Goal: Information Seeking & Learning: Learn about a topic

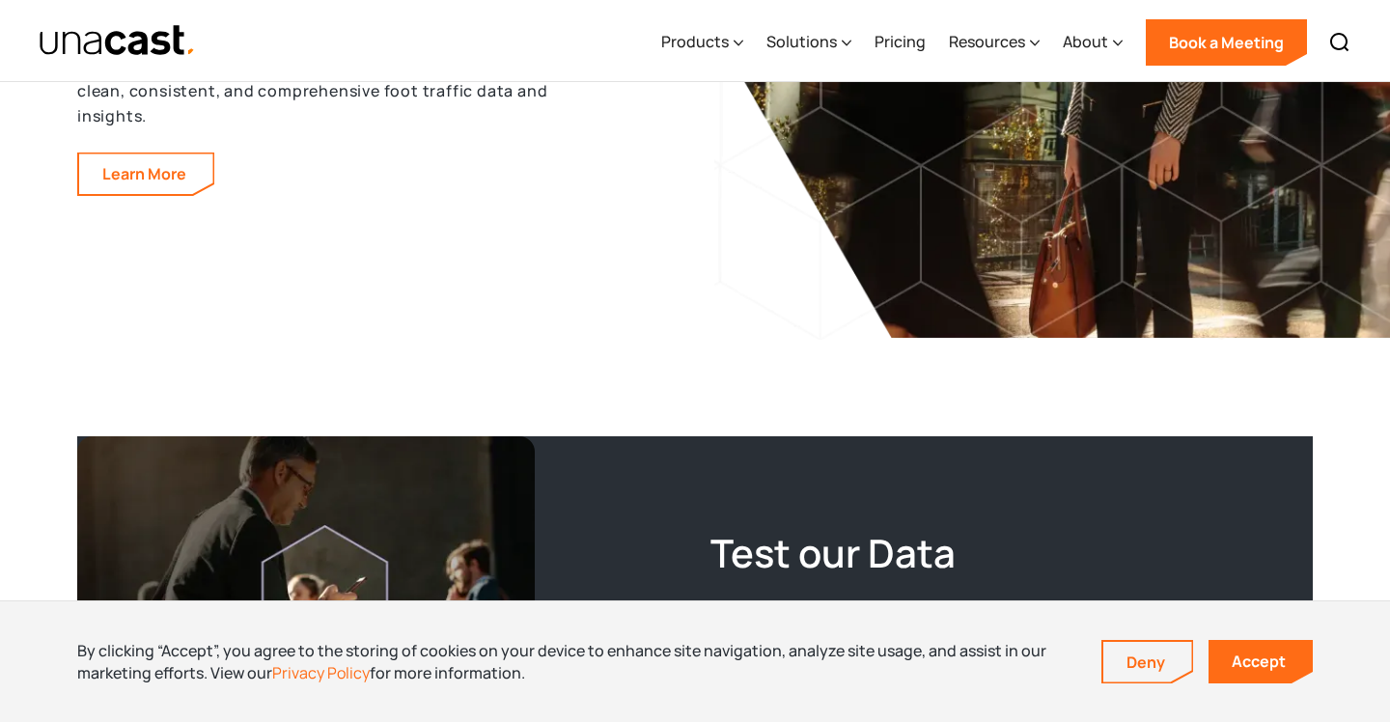
scroll to position [3188, 0]
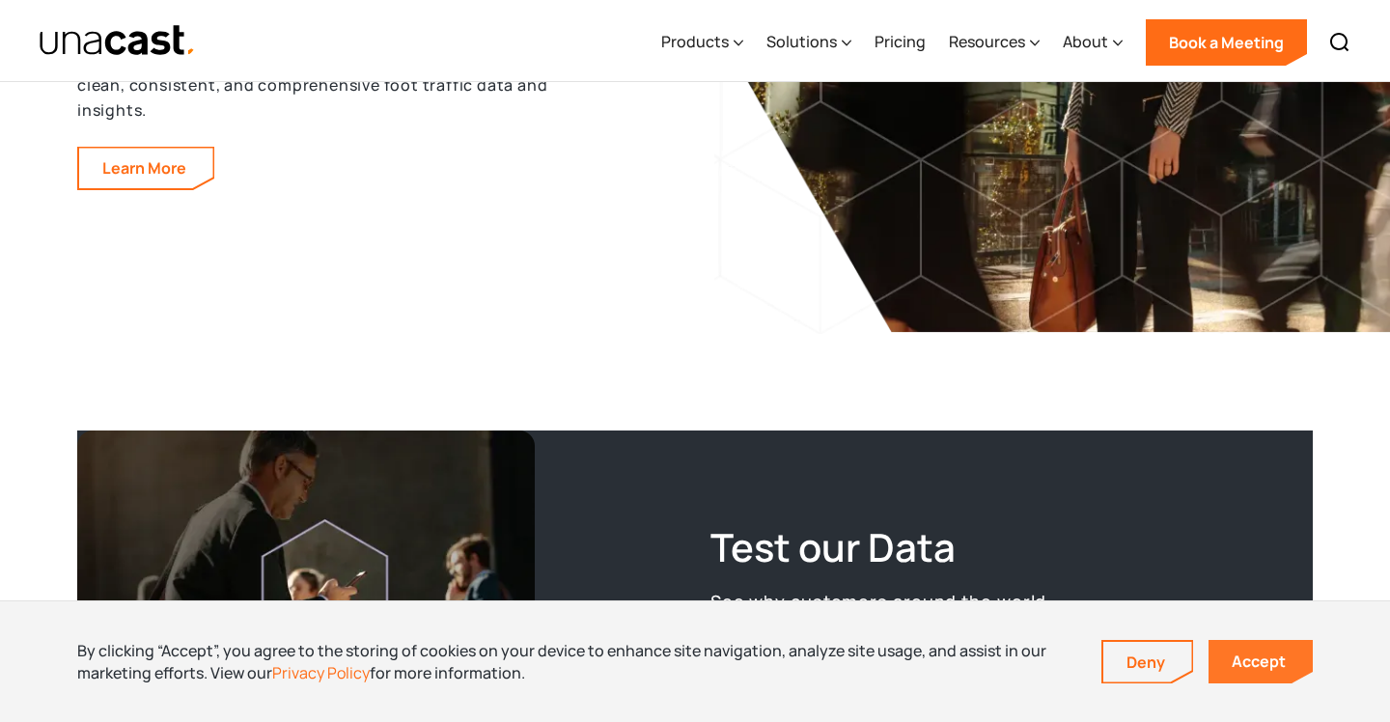
click at [1246, 663] on link "Accept" at bounding box center [1261, 661] width 104 height 43
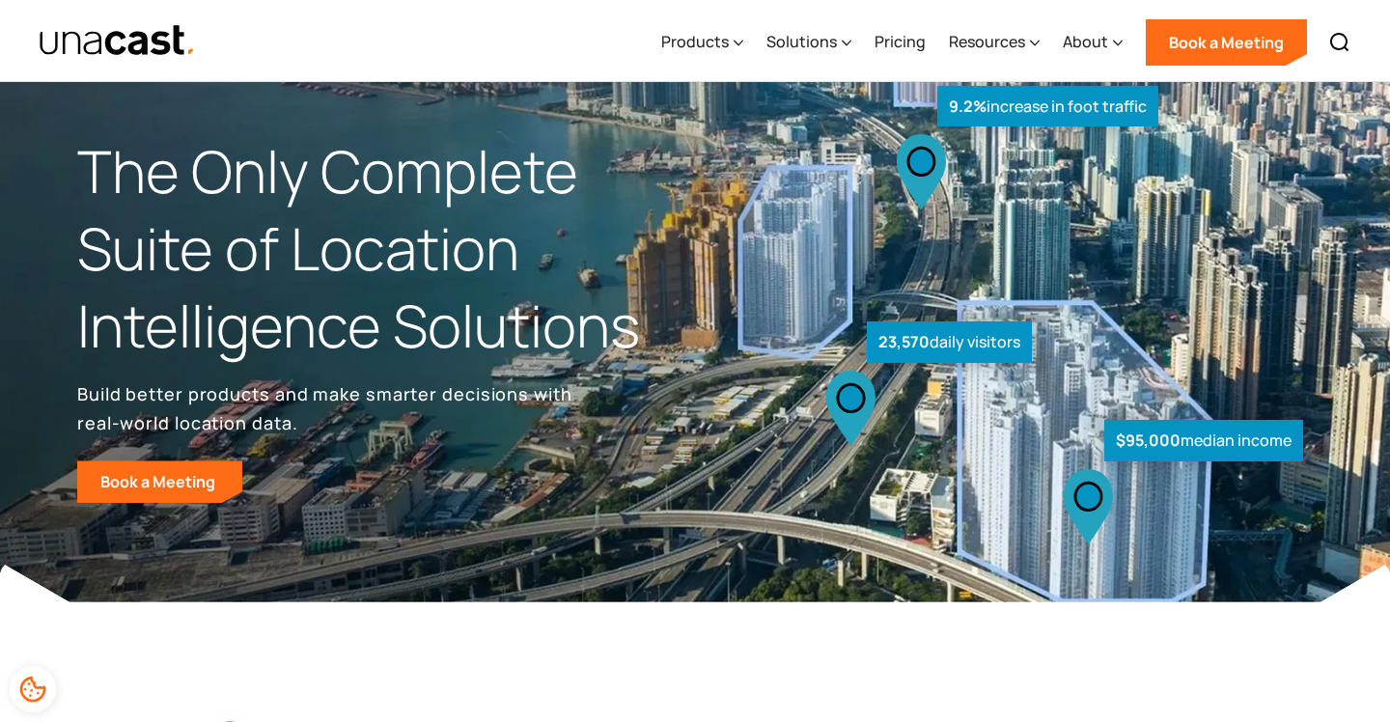
scroll to position [0, 0]
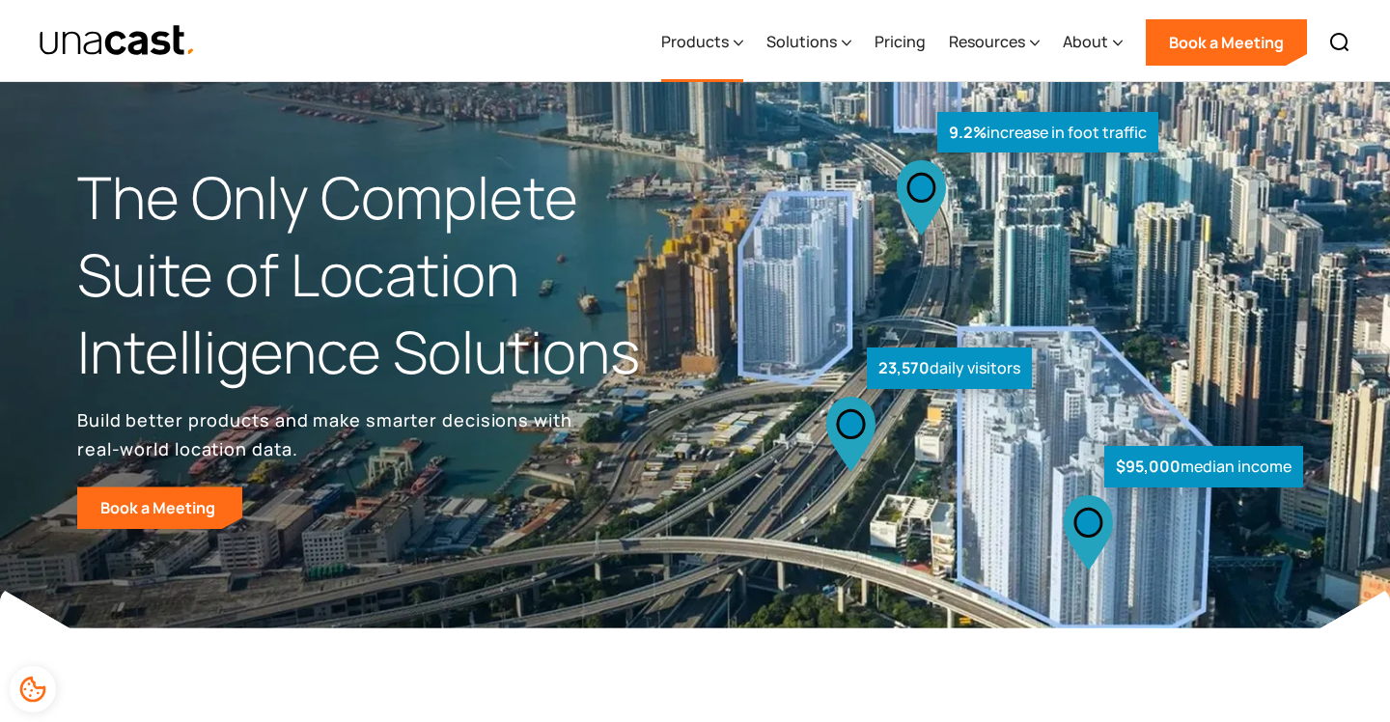
click at [713, 42] on div "Products" at bounding box center [695, 41] width 68 height 23
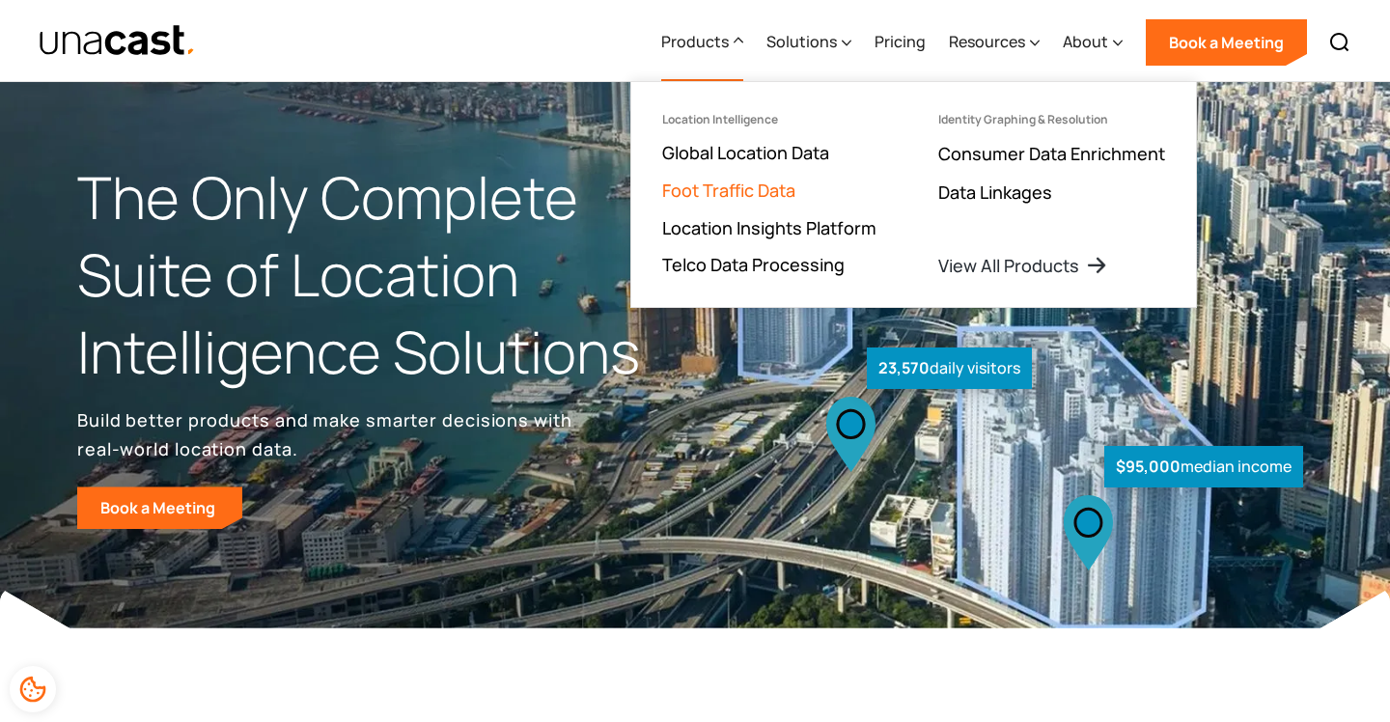
click at [732, 188] on link "Foot Traffic Data" at bounding box center [728, 190] width 133 height 23
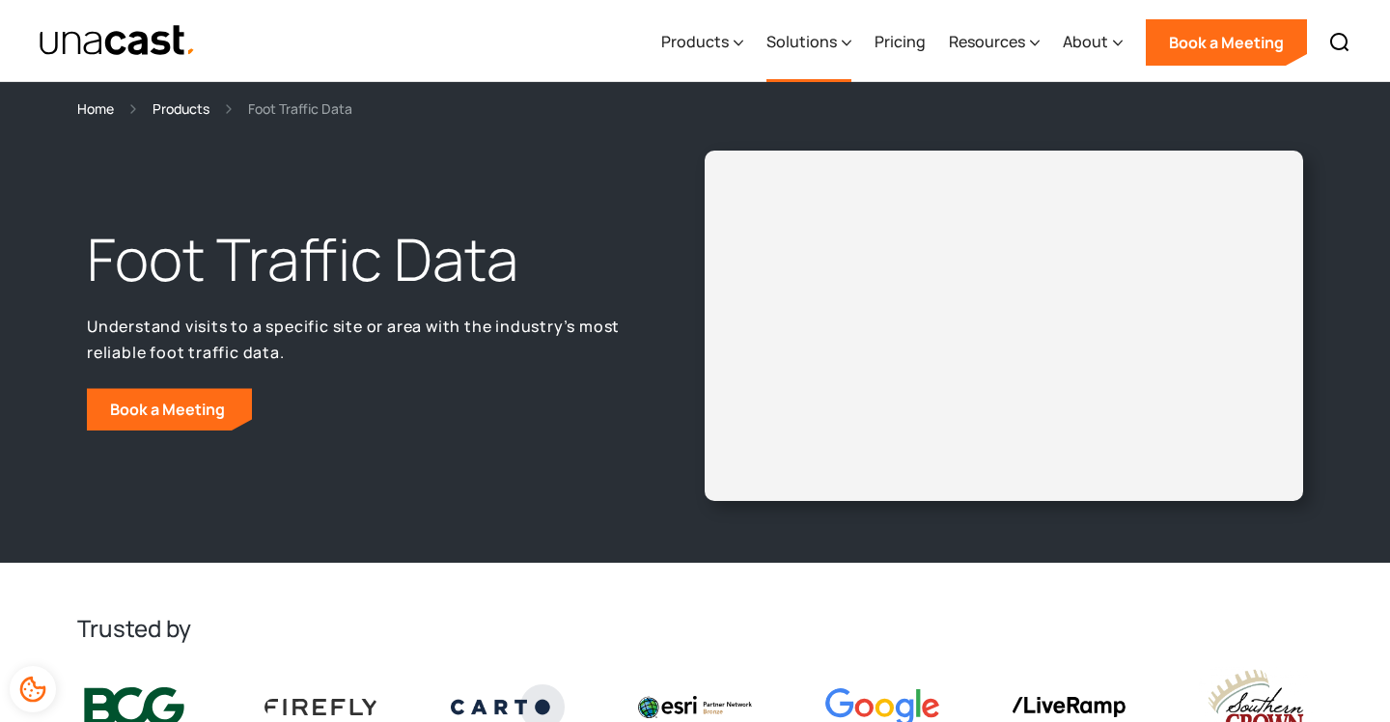
click at [850, 46] on icon at bounding box center [847, 43] width 10 height 20
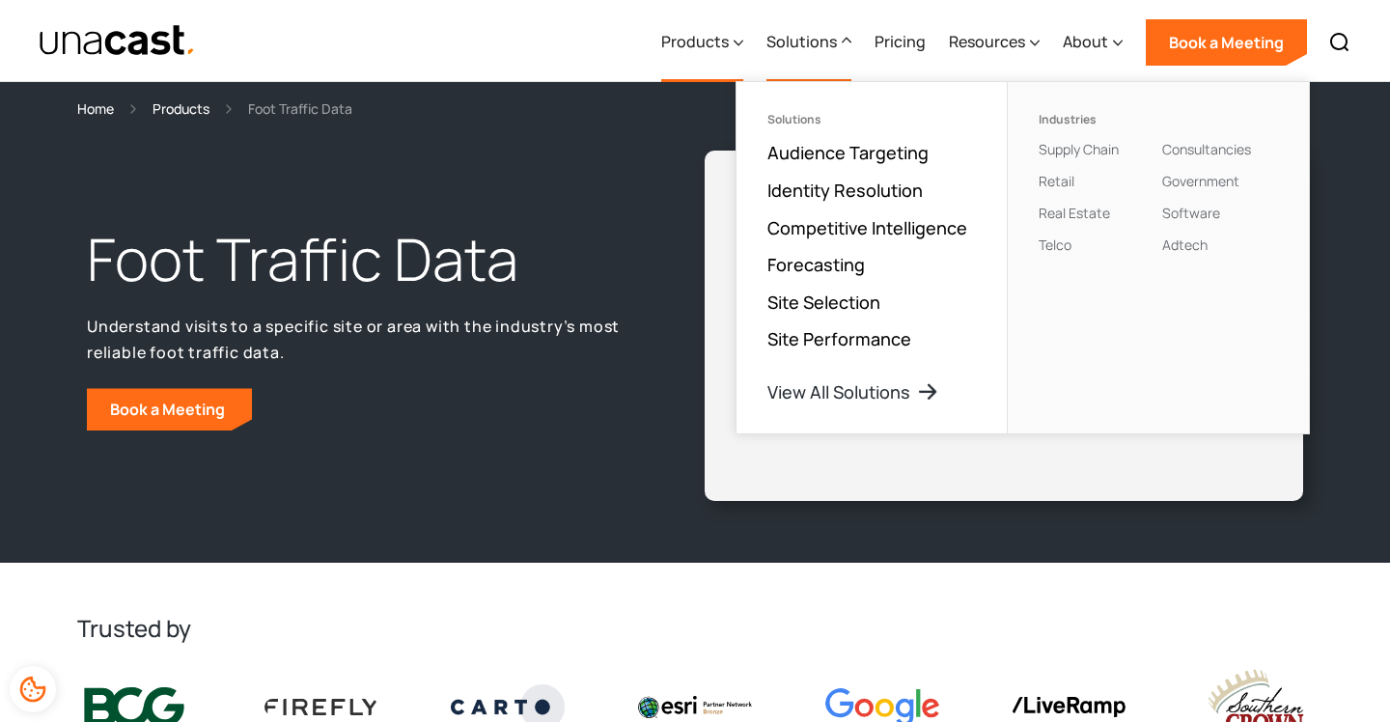
click at [725, 39] on div "Products" at bounding box center [695, 41] width 68 height 23
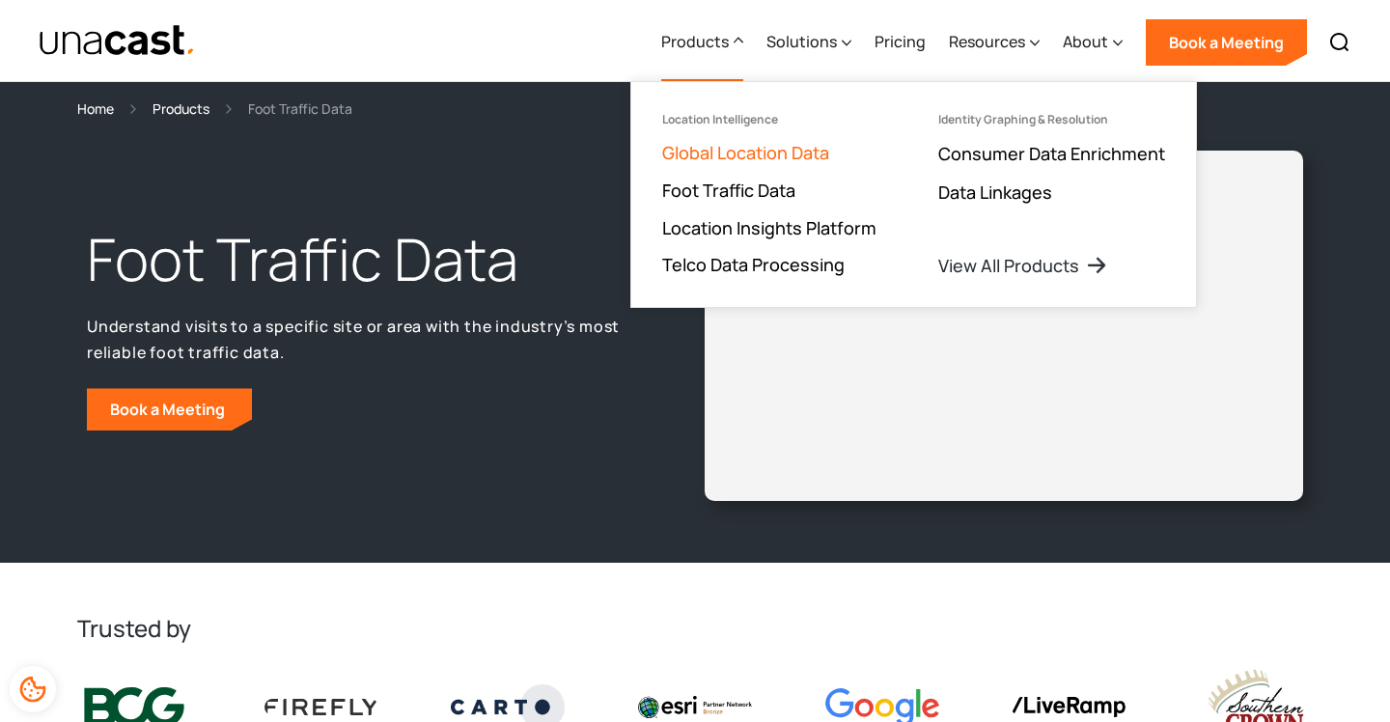
click at [743, 146] on link "Global Location Data" at bounding box center [745, 152] width 167 height 23
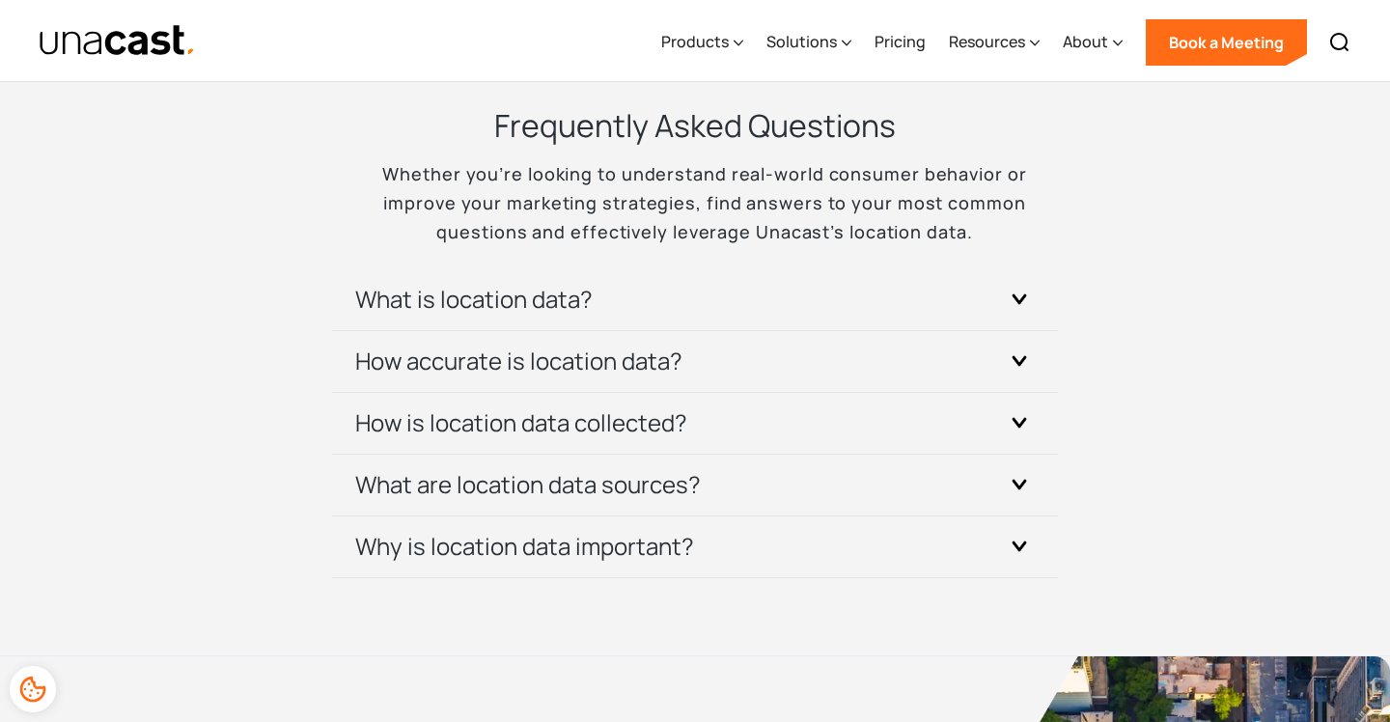
scroll to position [5750, 0]
